Goal: Check status: Verify the current state of an ongoing process or item

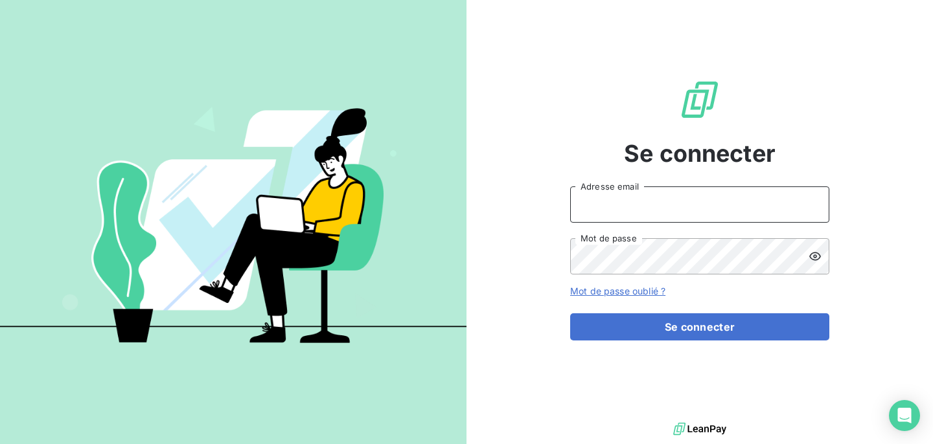
type input "[EMAIL_ADDRESS][DOMAIN_NAME]"
click at [646, 341] on div "Se connecter [EMAIL_ADDRESS][DOMAIN_NAME] Adresse email Mot de passe Mot de pas…" at bounding box center [699, 210] width 259 height 420
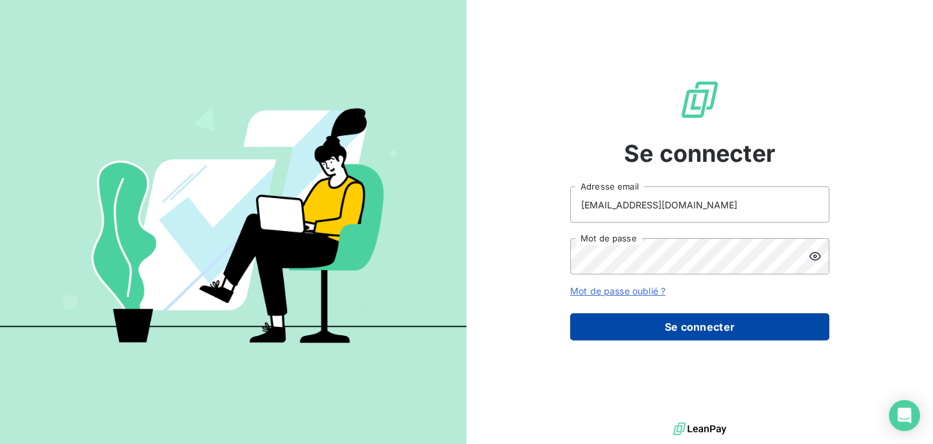
click at [646, 325] on button "Se connecter" at bounding box center [699, 327] width 259 height 27
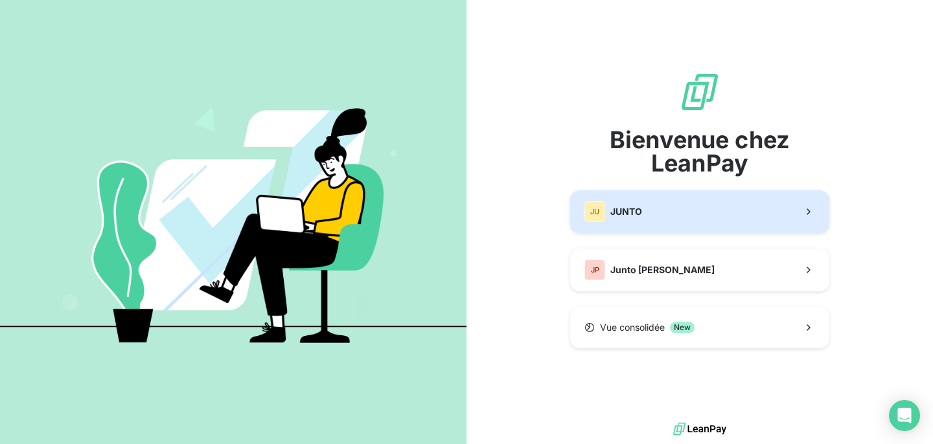
click at [676, 220] on button "JU JUNTO" at bounding box center [699, 211] width 259 height 43
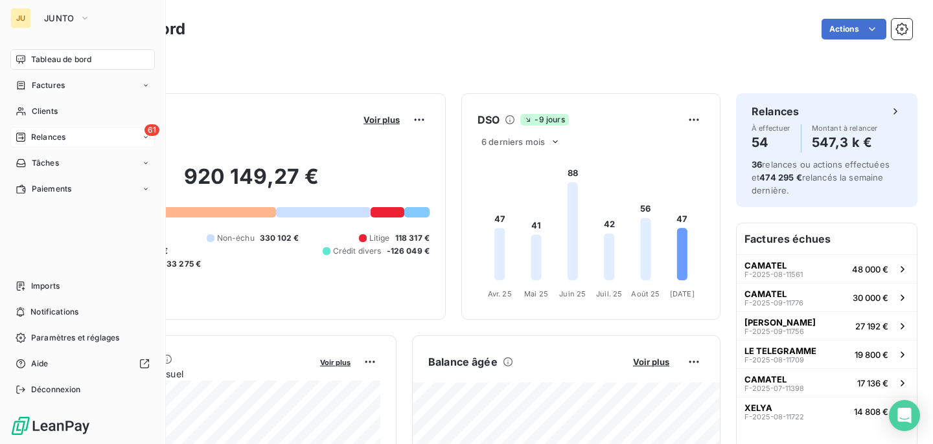
click at [28, 141] on div "Relances" at bounding box center [41, 138] width 50 height 12
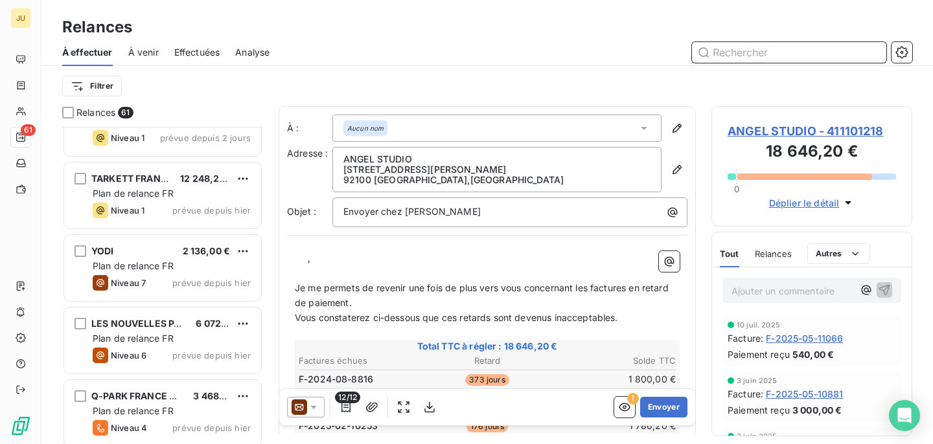
scroll to position [2143, 0]
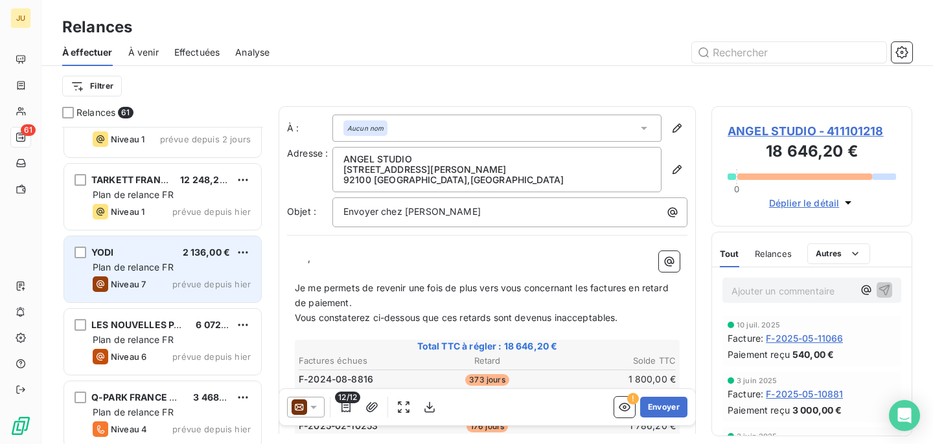
click at [175, 288] on span "prévue depuis hier" at bounding box center [211, 284] width 78 height 10
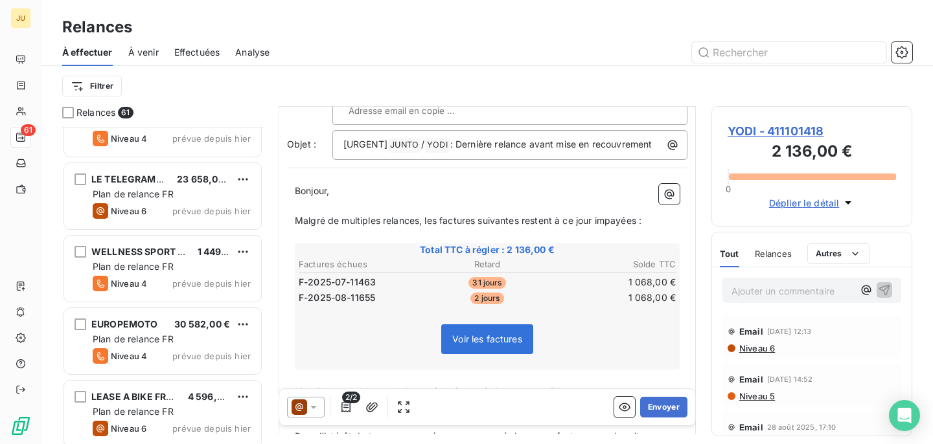
scroll to position [2650, 0]
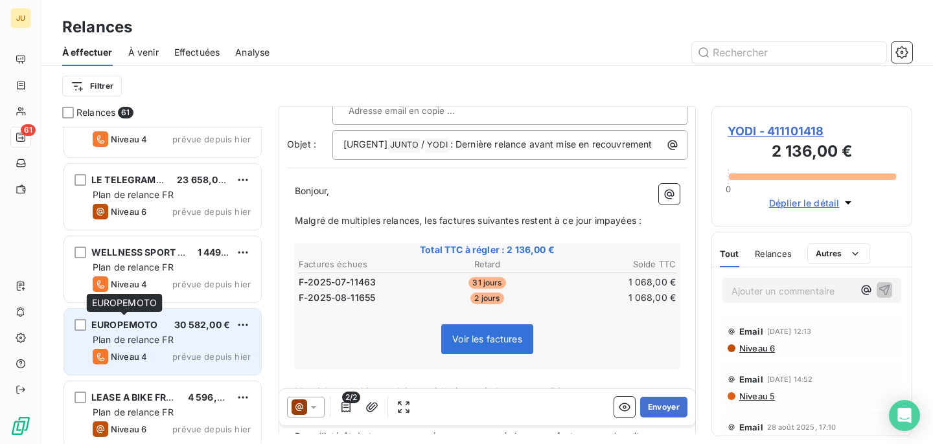
click at [141, 331] on div "EUROPEMOTO" at bounding box center [124, 325] width 67 height 13
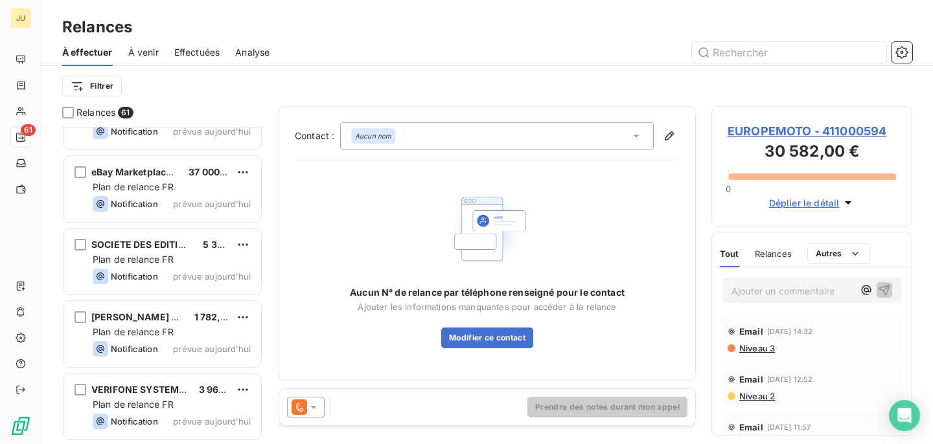
scroll to position [4109, 0]
